Goal: Information Seeking & Learning: Learn about a topic

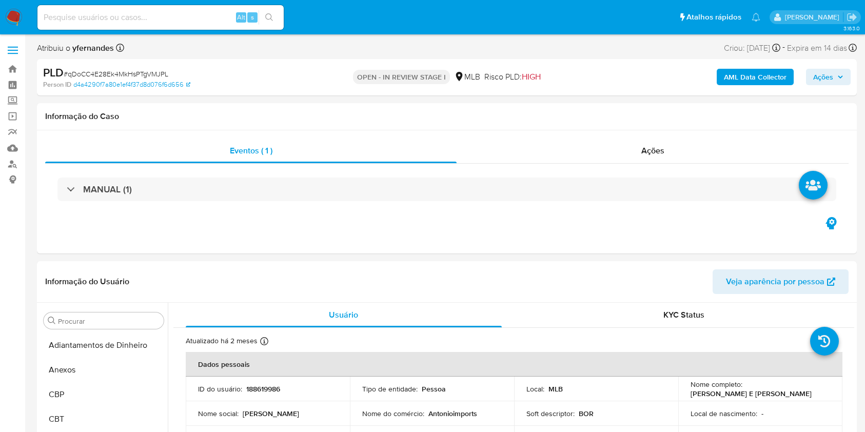
select select "10"
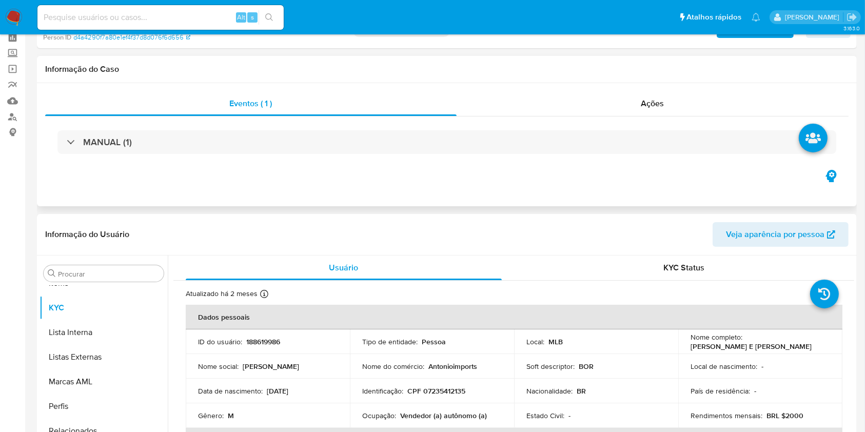
scroll to position [68, 0]
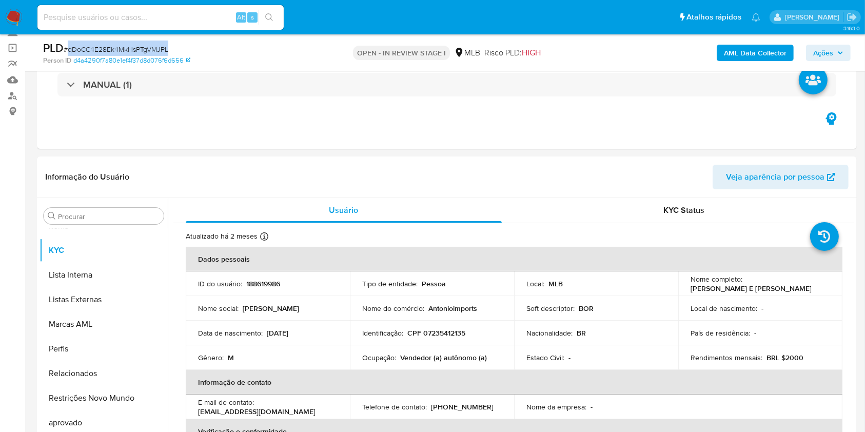
drag, startPoint x: 261, startPoint y: 172, endPoint x: 333, endPoint y: 64, distance: 130.2
click at [261, 171] on header "Informação do Usuário Veja aparência por pessoa" at bounding box center [447, 177] width 804 height 25
drag, startPoint x: 293, startPoint y: 166, endPoint x: 316, endPoint y: 139, distance: 36.1
click at [293, 166] on header "Informação do Usuário Veja aparência por pessoa" at bounding box center [447, 177] width 804 height 25
click at [84, 215] on input "Procurar" at bounding box center [109, 216] width 102 height 9
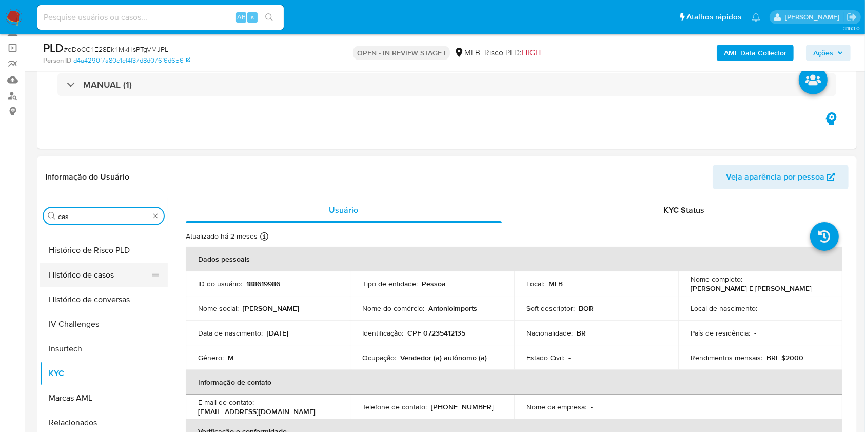
scroll to position [0, 0]
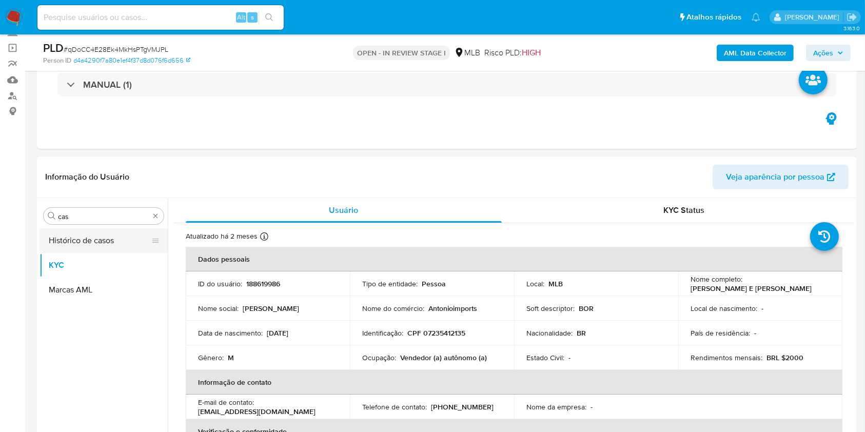
click at [83, 229] on button "Histórico de casos" at bounding box center [100, 240] width 120 height 25
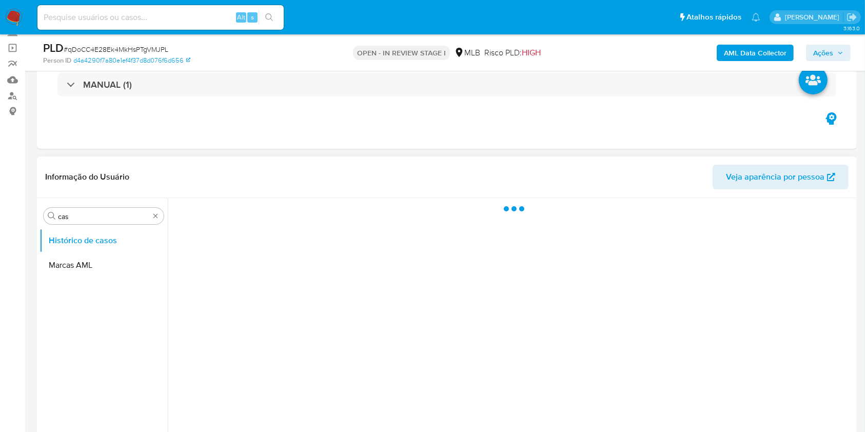
scroll to position [137, 0]
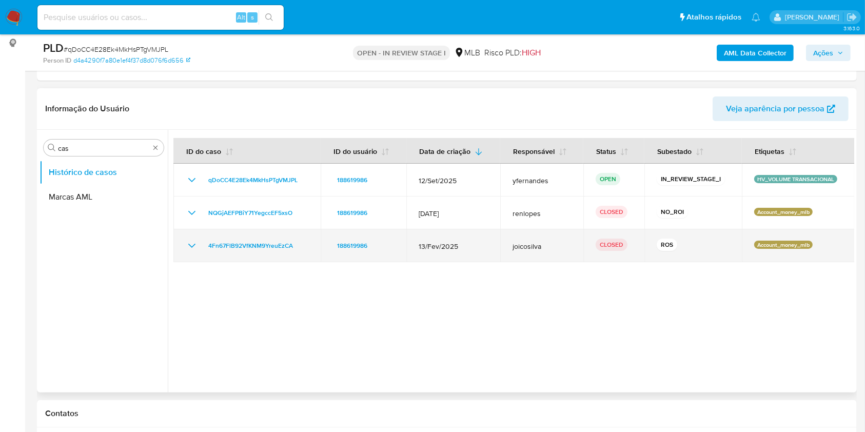
click at [197, 240] on icon "Mostrar/Ocultar" at bounding box center [192, 246] width 12 height 12
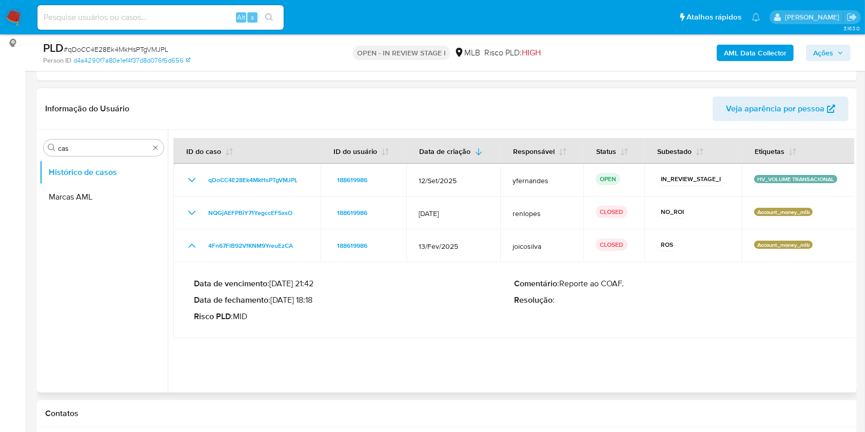
drag, startPoint x: 287, startPoint y: 298, endPoint x: 318, endPoint y: 299, distance: 30.3
click at [318, 299] on p "Data de fechamento : [DATE] 18:18" at bounding box center [354, 300] width 320 height 10
click at [80, 155] on div "Procurar cas Histórico de casos Marcas AML" at bounding box center [104, 261] width 128 height 261
click at [77, 154] on div "Procurar cas" at bounding box center [104, 148] width 120 height 16
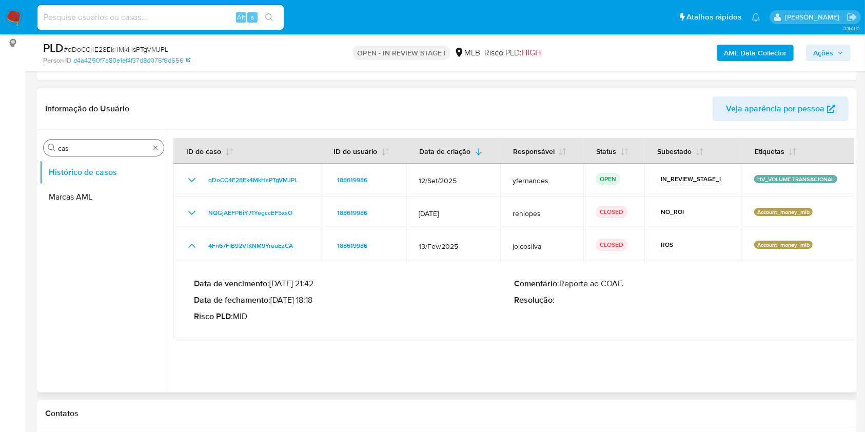
click at [77, 154] on div "Procurar cas" at bounding box center [104, 148] width 120 height 16
click at [70, 152] on div "Procurar cas" at bounding box center [104, 148] width 120 height 16
click at [70, 148] on input "cas" at bounding box center [103, 148] width 91 height 9
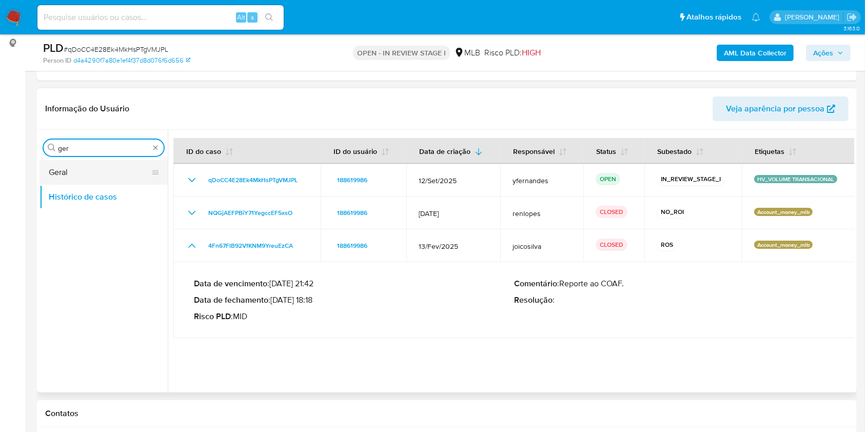
click at [69, 170] on button "Geral" at bounding box center [100, 172] width 120 height 25
click at [68, 170] on button "Geral" at bounding box center [100, 172] width 120 height 25
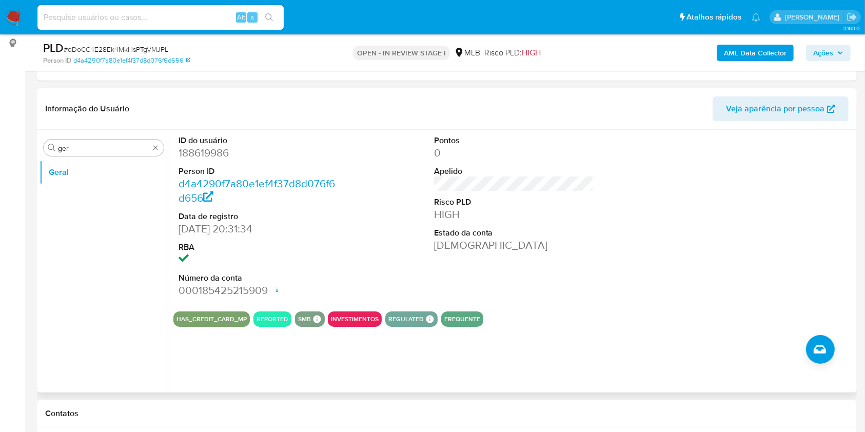
click at [342, 221] on div "ID do usuário 188619986 Person ID d4a4290f7a80e1ef4f37d8d076f6d656 Data de regi…" at bounding box center [258, 216] width 170 height 173
click at [120, 146] on input "ger" at bounding box center [103, 148] width 91 height 9
click at [105, 174] on button "Documentação" at bounding box center [100, 172] width 120 height 25
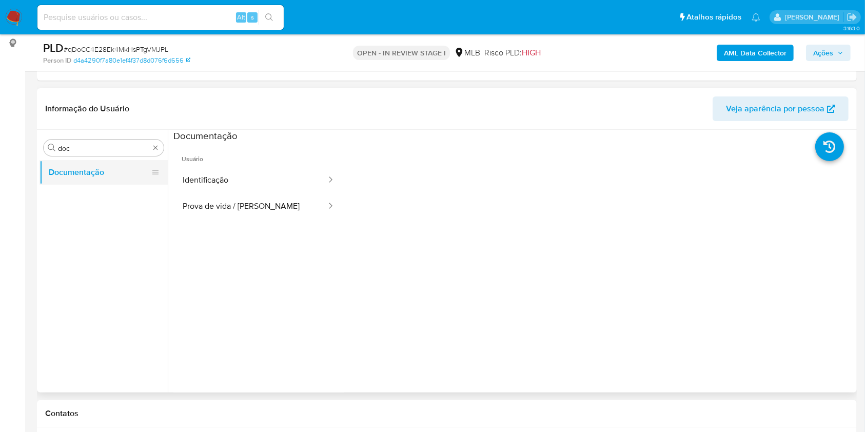
click at [194, 168] on button "Identificação" at bounding box center [250, 180] width 154 height 26
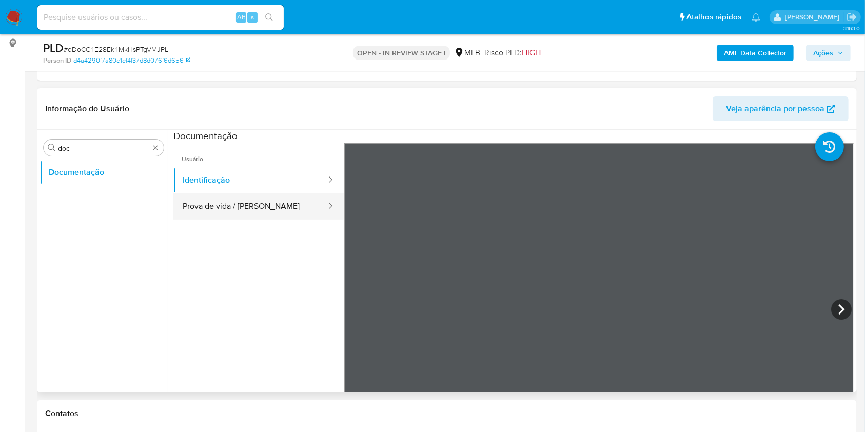
click at [206, 196] on button "Prova de vida / [PERSON_NAME]" at bounding box center [250, 206] width 154 height 26
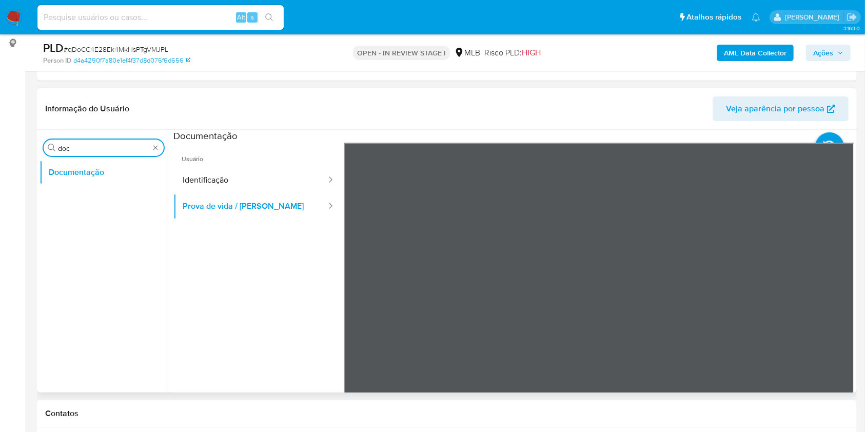
click at [79, 147] on input "doc" at bounding box center [103, 148] width 91 height 9
type input "ky"
click at [79, 187] on button "KYC" at bounding box center [100, 197] width 120 height 25
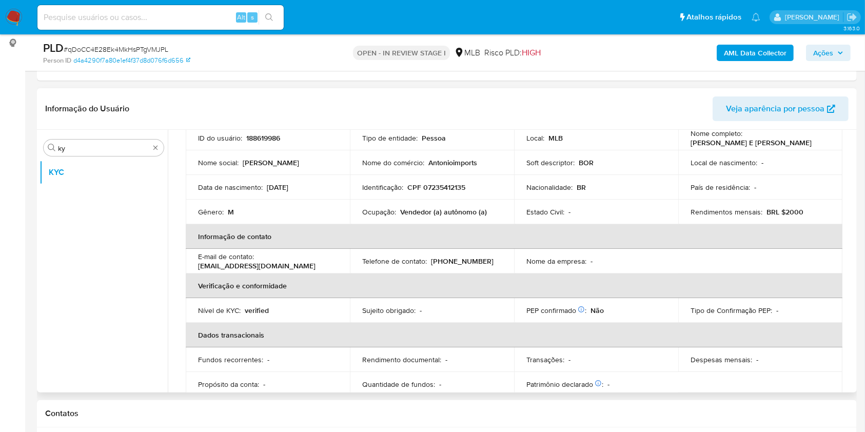
scroll to position [80, 0]
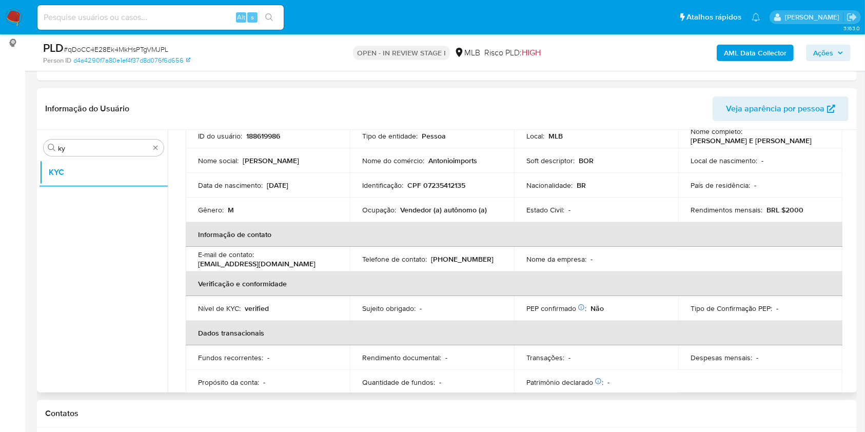
click at [399, 216] on td "Ocupação : Vendedor (a) autônomo (a)" at bounding box center [432, 210] width 164 height 25
click at [399, 215] on td "Ocupação : Vendedor (a) autônomo (a)" at bounding box center [432, 210] width 164 height 25
copy div "Ocupação : Vendedor (a) autônomo (a)"
click at [495, 255] on div "Telefone de contato : [PHONE_NUMBER]" at bounding box center [432, 259] width 140 height 9
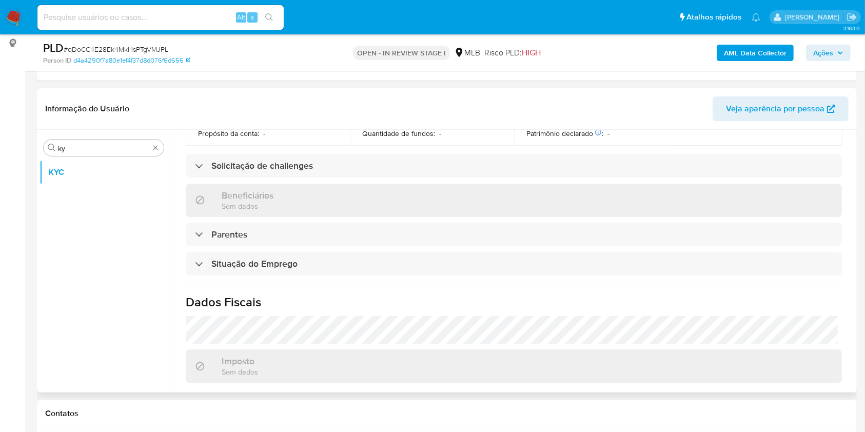
scroll to position [436, 0]
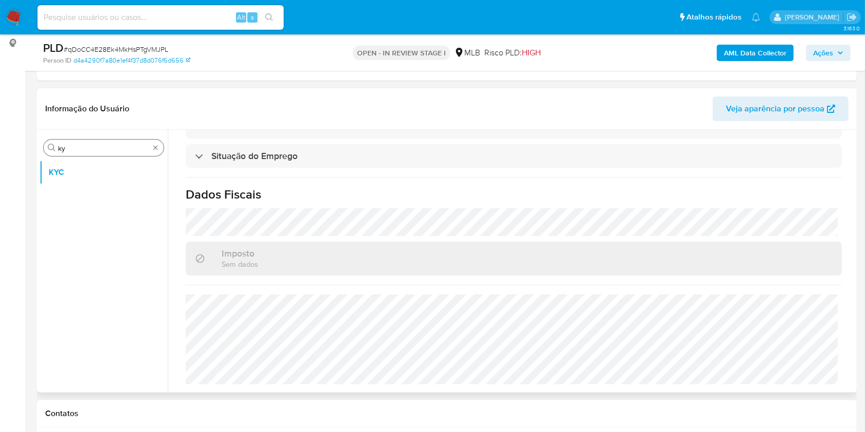
click at [63, 140] on div "Procurar ky" at bounding box center [104, 148] width 120 height 16
click at [66, 148] on input "ky" at bounding box center [103, 148] width 91 height 9
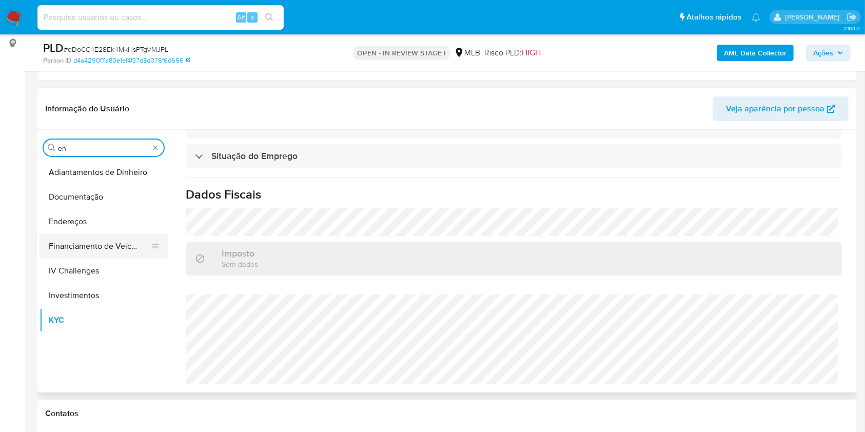
type input "en"
click at [100, 235] on button "Financiamento de Veículos" at bounding box center [100, 246] width 120 height 25
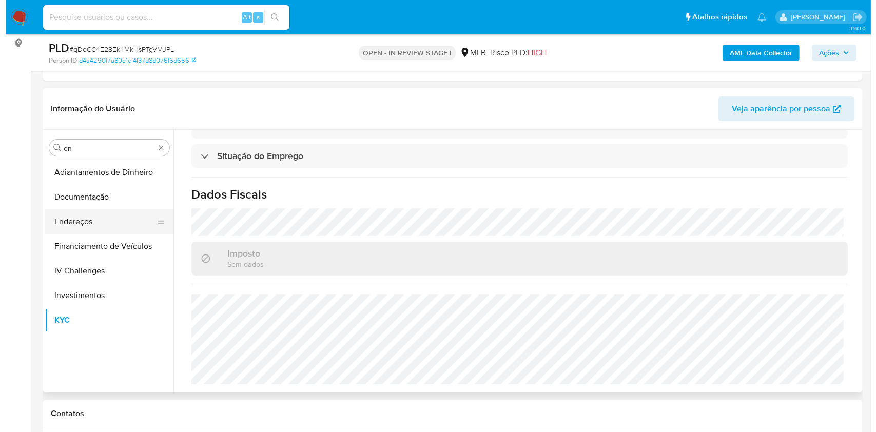
scroll to position [0, 0]
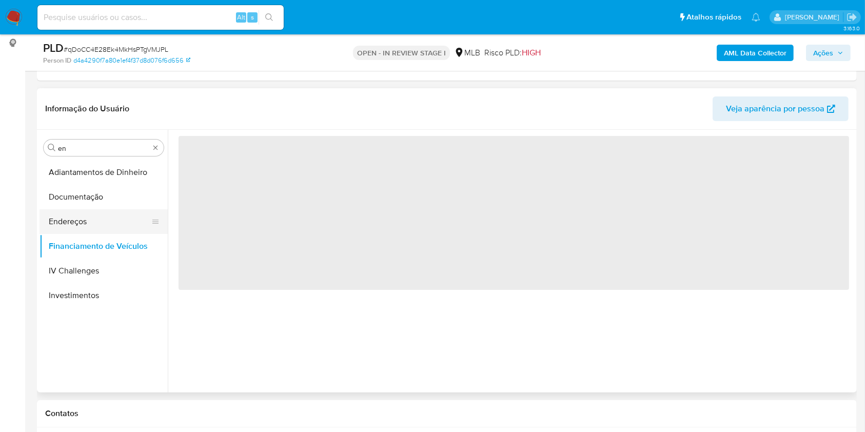
click at [94, 220] on button "Endereços" at bounding box center [100, 221] width 120 height 25
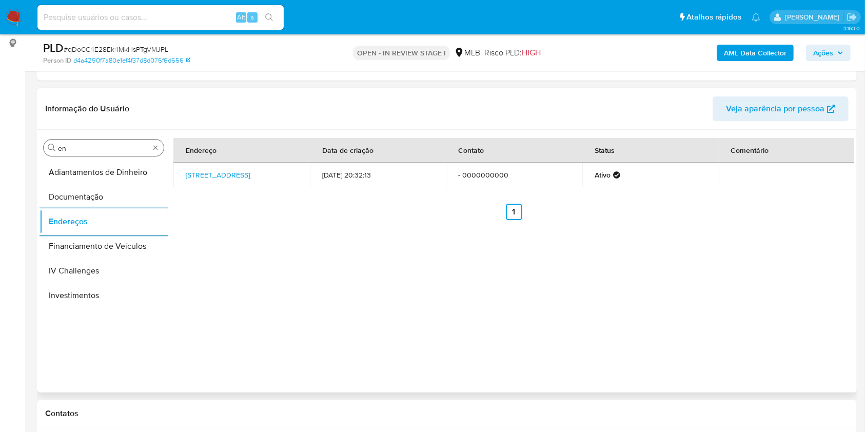
click at [90, 146] on input "en" at bounding box center [103, 148] width 91 height 9
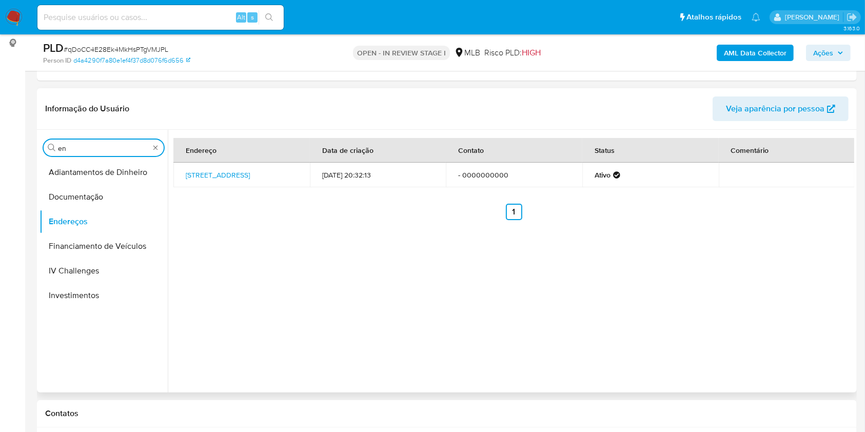
click at [90, 146] on input "en" at bounding box center [103, 148] width 91 height 9
type input "ge"
click at [77, 169] on button "Detalhe da geolocalização" at bounding box center [100, 172] width 120 height 25
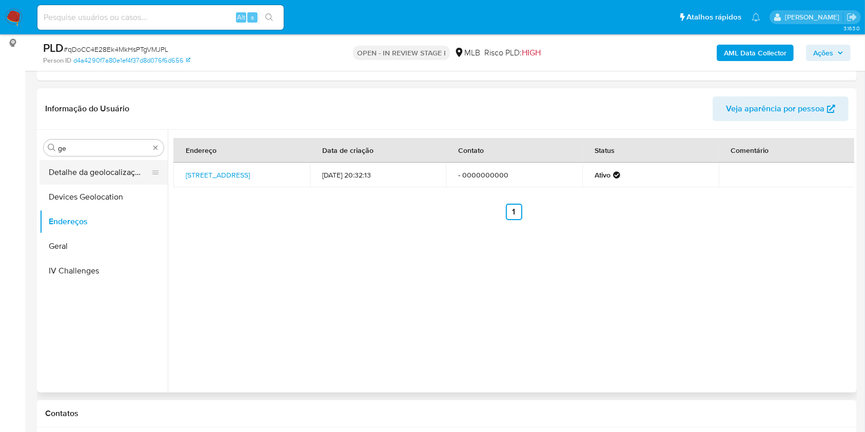
click at [77, 169] on button "Detalhe da geolocalização" at bounding box center [100, 172] width 120 height 25
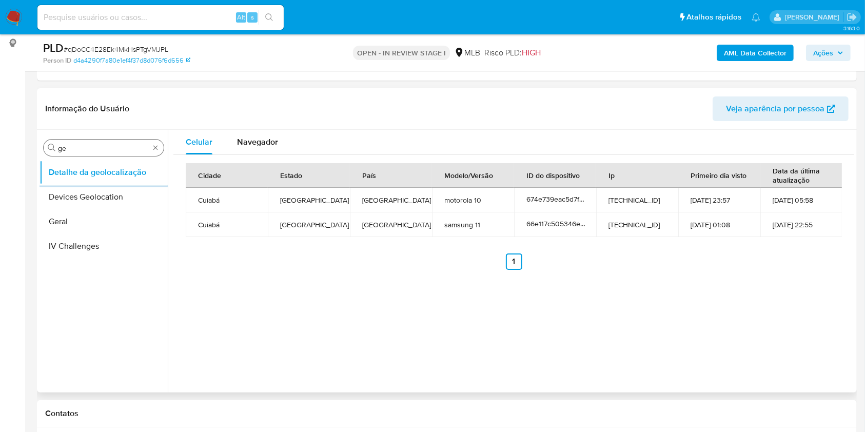
click at [63, 144] on input "ge" at bounding box center [103, 148] width 91 height 9
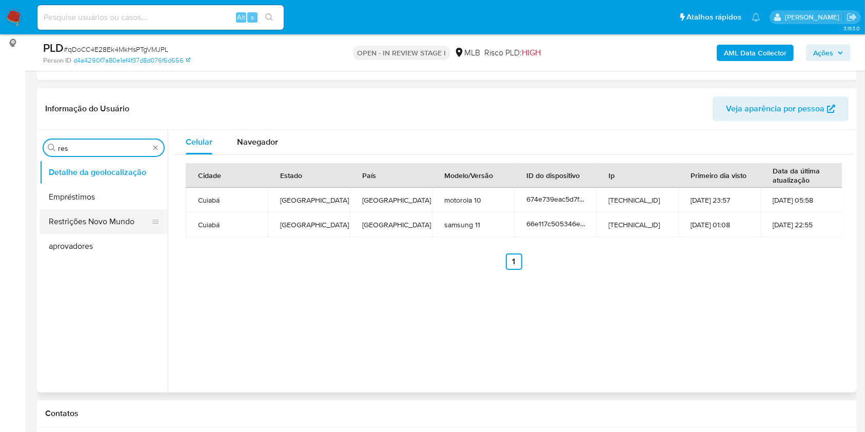
type input "res"
click at [63, 219] on button "Restrições Novo Mundo" at bounding box center [100, 221] width 120 height 25
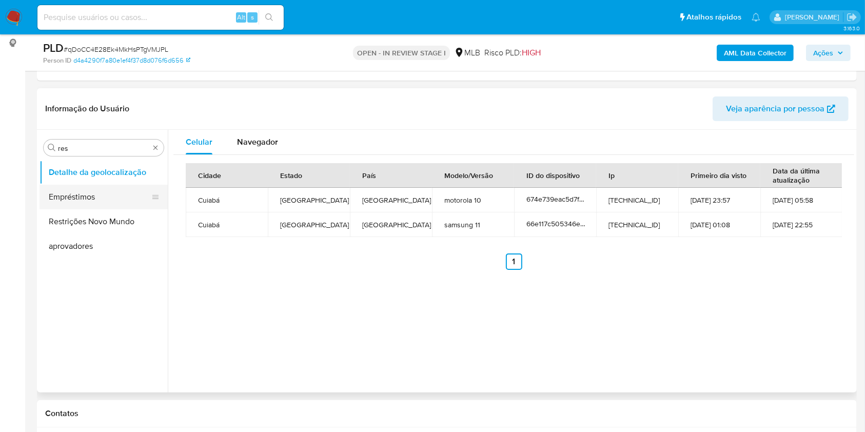
drag, startPoint x: 63, startPoint y: 219, endPoint x: 123, endPoint y: 183, distance: 70.1
click at [63, 218] on button "Restrições Novo Mundo" at bounding box center [104, 221] width 128 height 25
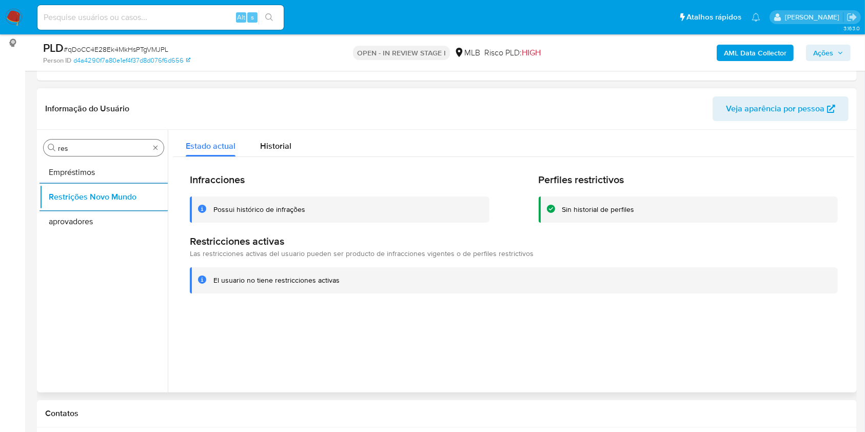
click at [118, 144] on input "res" at bounding box center [103, 148] width 91 height 9
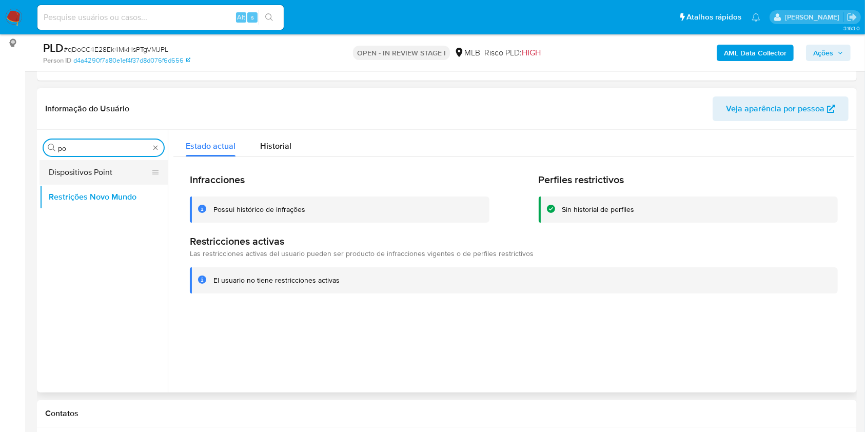
type input "po"
click at [119, 179] on button "Dispositivos Point" at bounding box center [100, 172] width 120 height 25
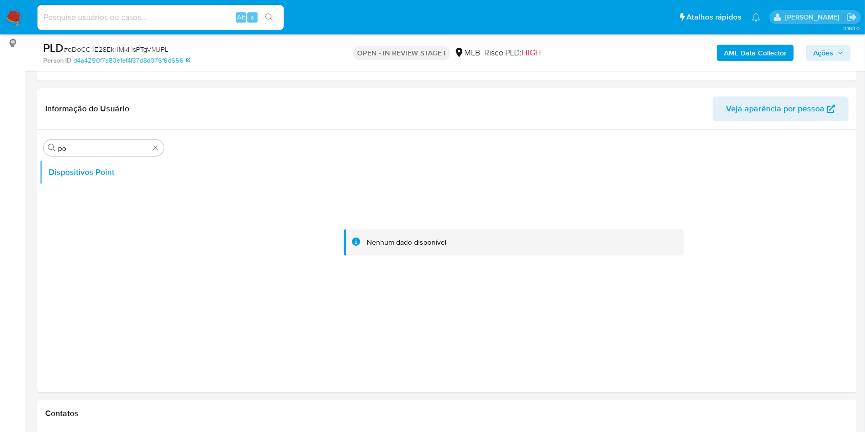
drag, startPoint x: 313, startPoint y: 94, endPoint x: 369, endPoint y: 42, distance: 77.3
click at [313, 94] on div "Informação do Usuário Veja aparência por pessoa" at bounding box center [447, 109] width 820 height 42
click at [99, 144] on input "po" at bounding box center [103, 148] width 91 height 9
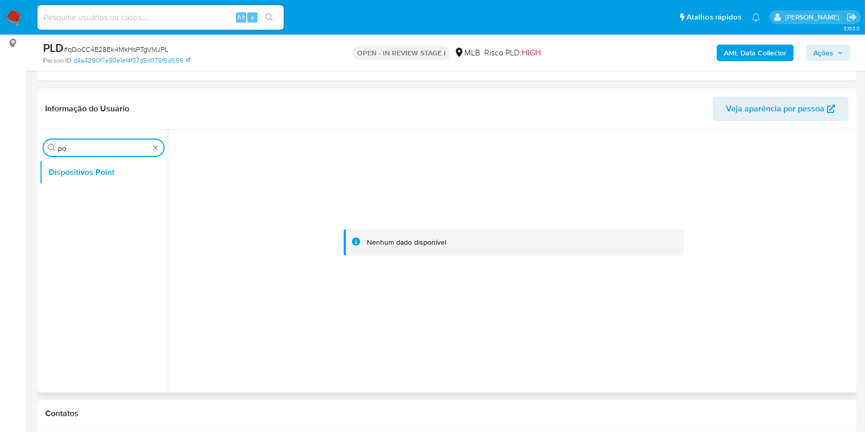
click at [352, 121] on div "Informação do Usuário Veja aparência por pessoa" at bounding box center [447, 109] width 820 height 42
click at [745, 49] on b "AML Data Collector" at bounding box center [755, 53] width 63 height 16
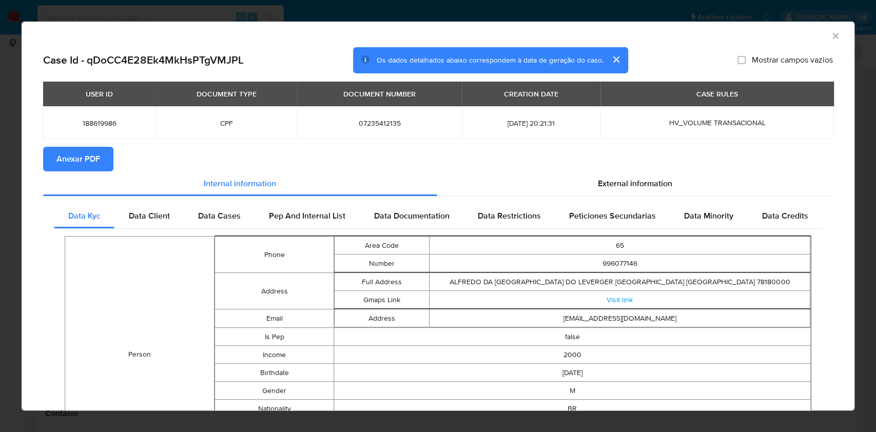
click at [75, 150] on span "Anexar PDF" at bounding box center [78, 159] width 44 height 23
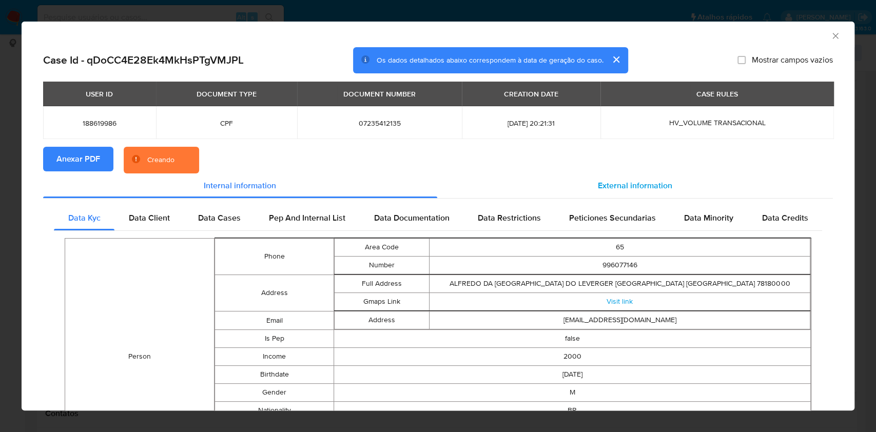
click at [673, 194] on div "External information" at bounding box center [635, 185] width 396 height 25
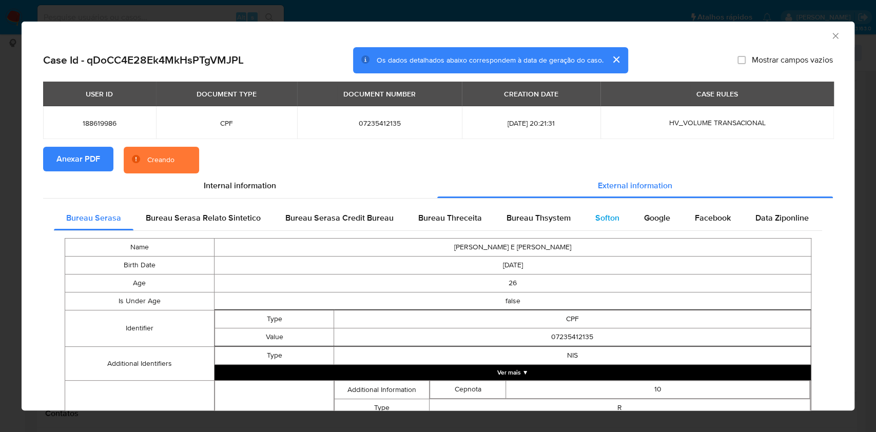
click at [612, 209] on div "Softon" at bounding box center [607, 218] width 49 height 25
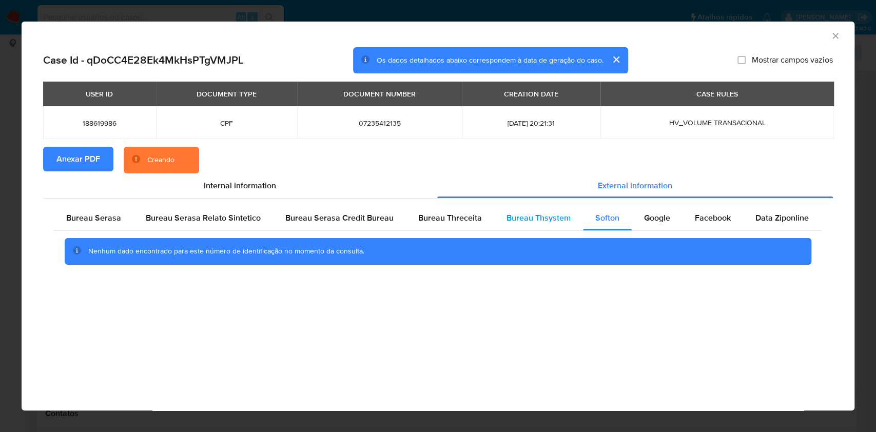
click at [544, 216] on span "Bureau Thsystem" at bounding box center [538, 218] width 64 height 12
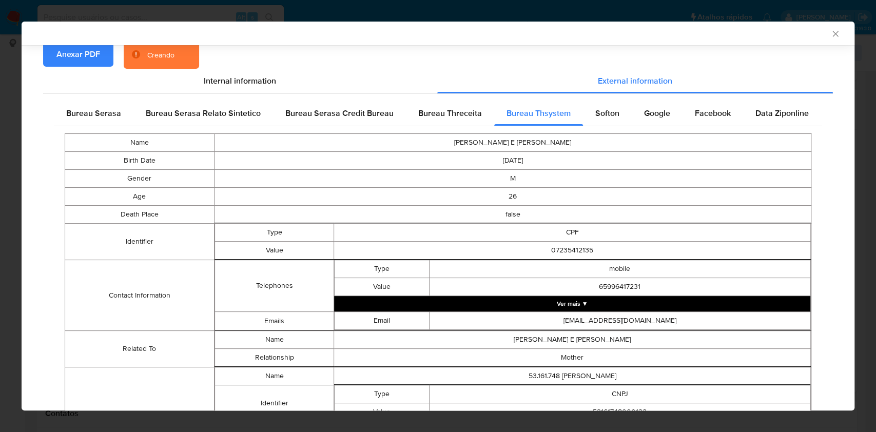
scroll to position [203, 0]
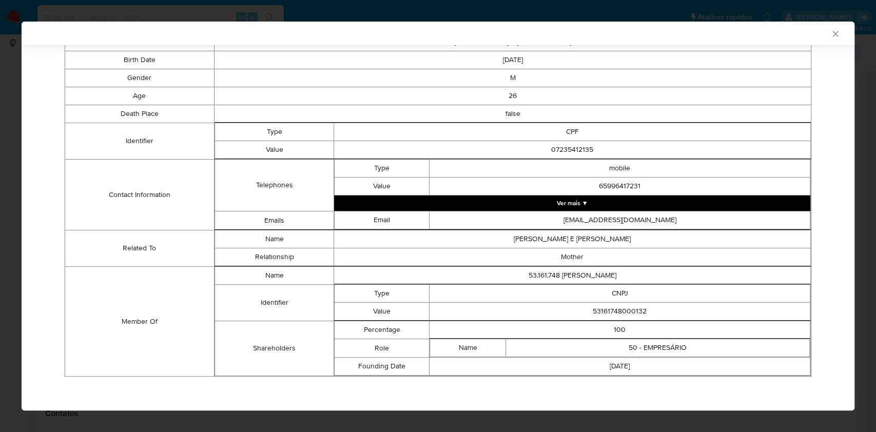
click at [611, 300] on td "CNPJ" at bounding box center [620, 294] width 381 height 18
click at [593, 312] on td "53161748000132" at bounding box center [620, 312] width 381 height 18
copy td "53161748000132"
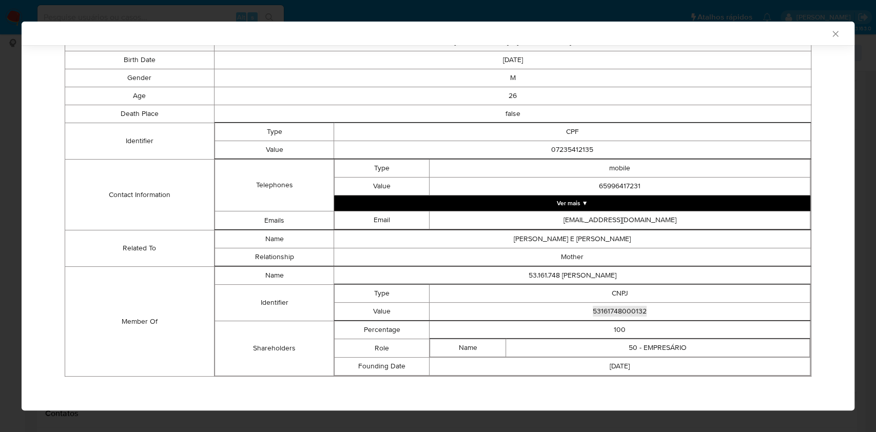
scroll to position [201, 0]
click at [367, 193] on td "Value" at bounding box center [382, 187] width 95 height 18
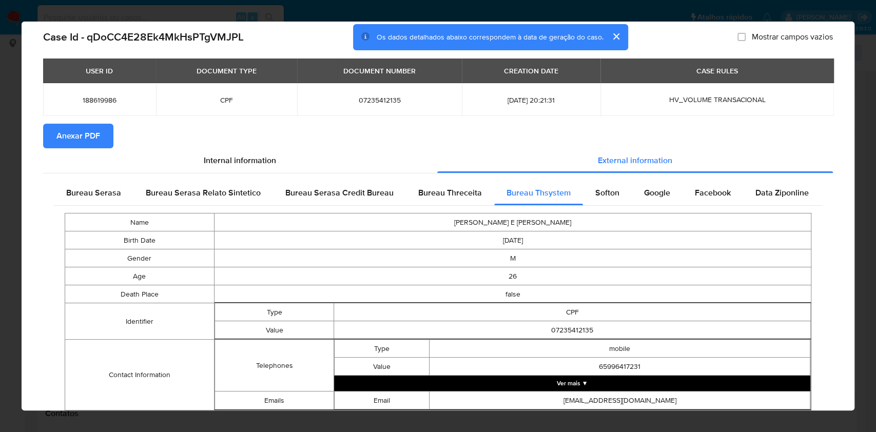
scroll to position [0, 0]
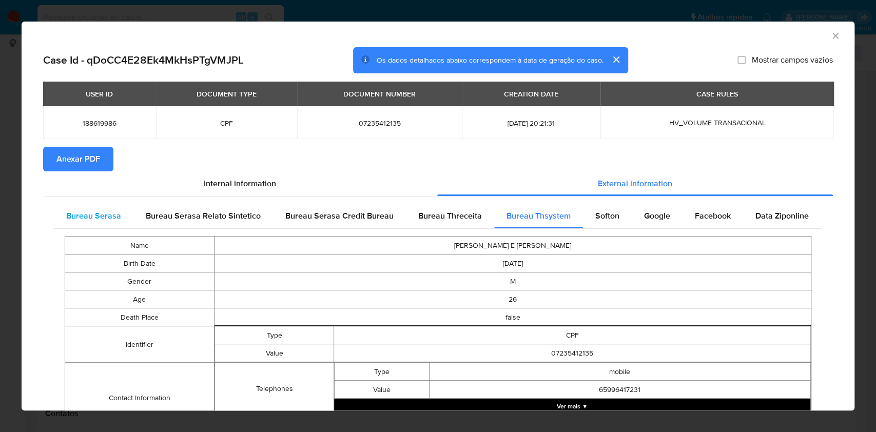
click at [100, 216] on span "Bureau Serasa" at bounding box center [93, 216] width 55 height 12
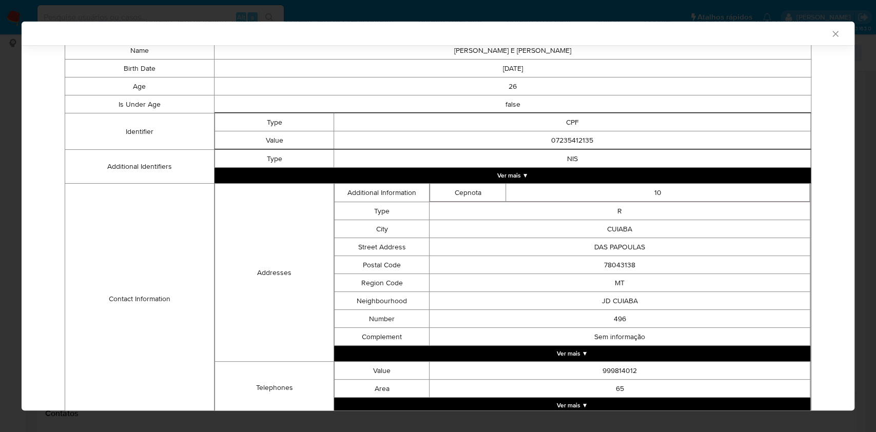
scroll to position [286, 0]
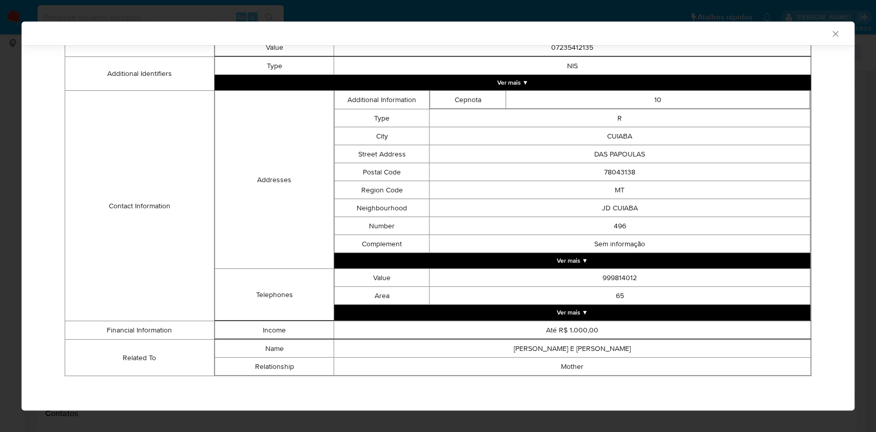
click at [170, 203] on td "Contact Information" at bounding box center [139, 206] width 149 height 230
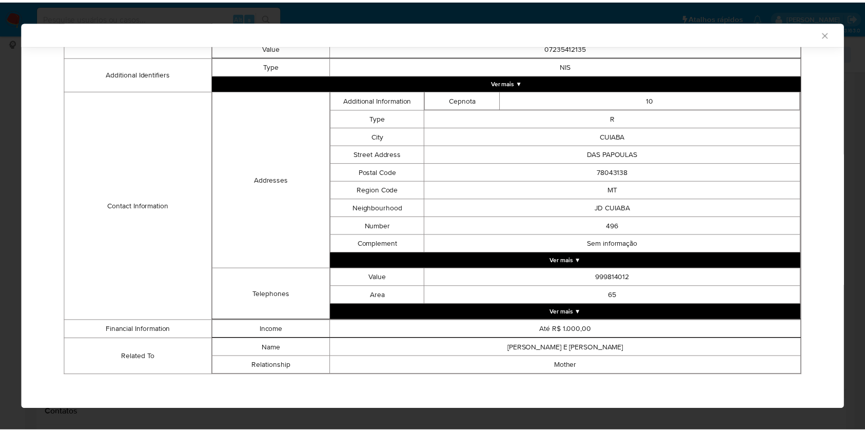
scroll to position [0, 0]
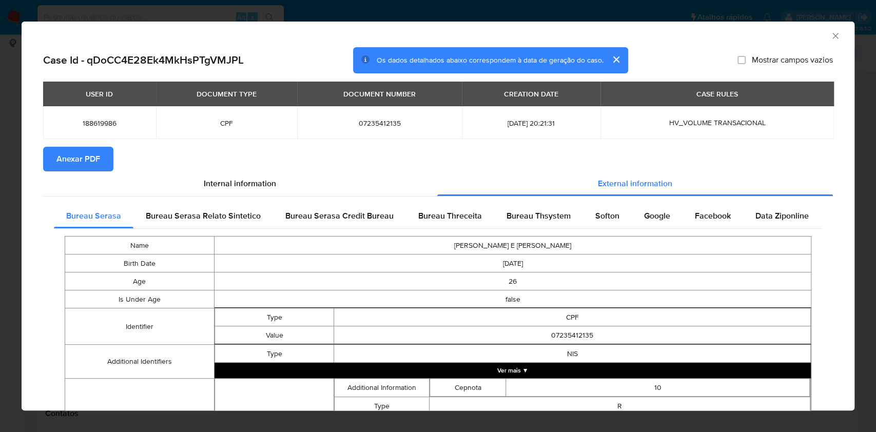
click at [0, 192] on div "AML Data Collector Case Id - qDoCC4E28Ek4MkHsPTgVMJPL Os dados detalhados abaix…" at bounding box center [438, 216] width 876 height 432
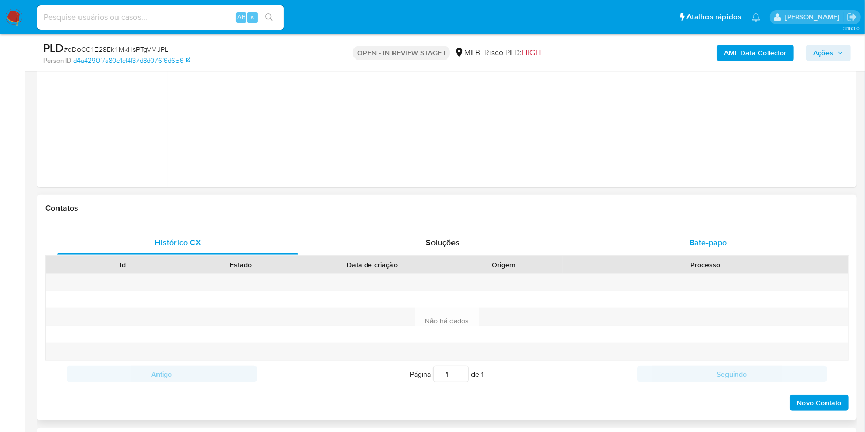
click at [639, 220] on div "Contatos" at bounding box center [447, 208] width 820 height 27
click at [690, 248] on div "Bate-papo" at bounding box center [708, 242] width 241 height 25
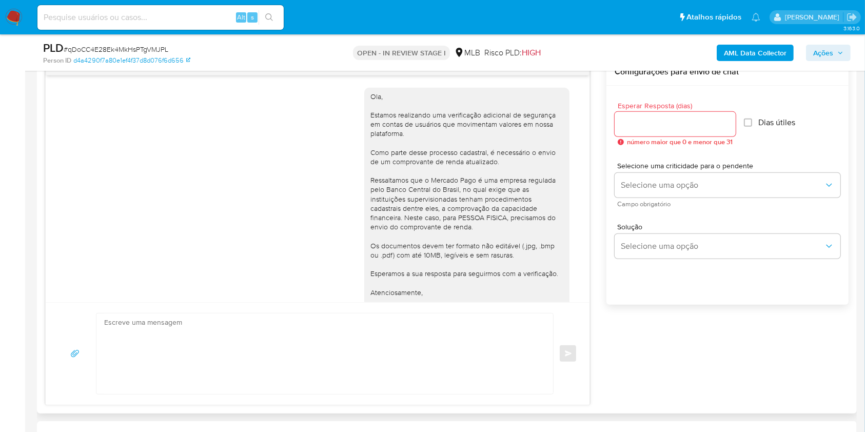
scroll to position [479, 0]
